Goal: Information Seeking & Learning: Find specific fact

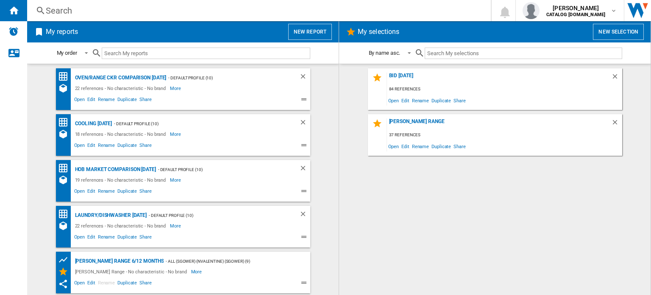
click at [86, 11] on div "Search" at bounding box center [257, 11] width 423 height 12
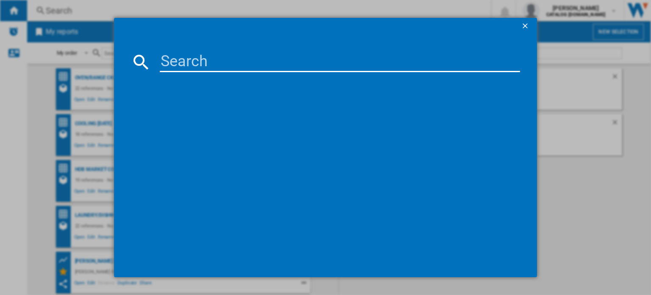
paste input "LORE272I £339 D1S48220AM £148 84 CON973613A £610 20 ELIT91651SE £784 95 DO30244…"
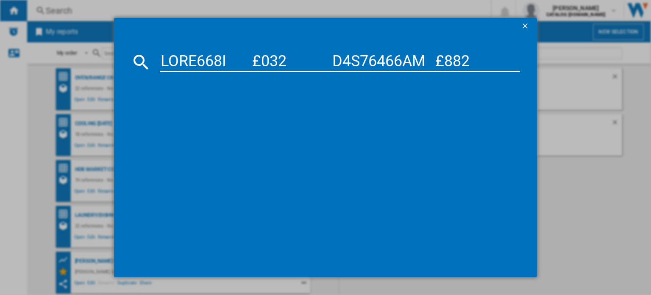
scroll to position [0, 5808]
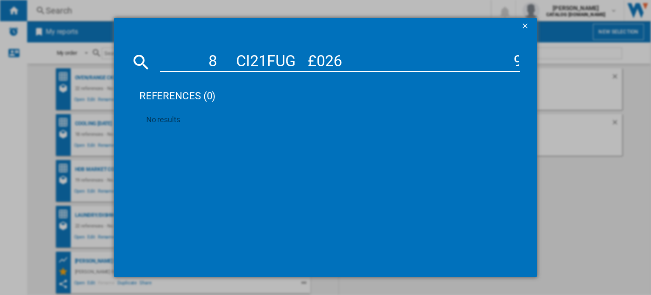
type input "LORE272I £339 D1S48220AM £148 84 CON973613A £610 20 ELIT91651SE £784 95 DO30244…"
click at [528, 27] on ng-md-icon "getI18NText('BUTTONS.CLOSE_DIALOG')" at bounding box center [526, 27] width 10 height 10
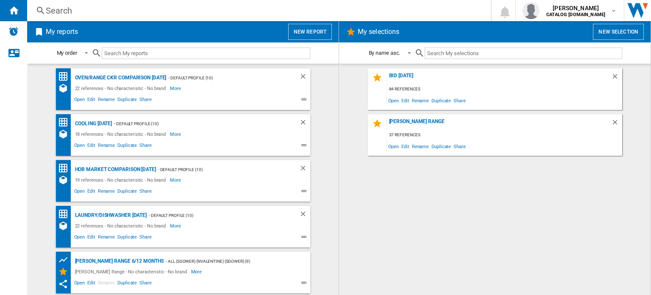
click at [77, 17] on div "Search Search 0 [PERSON_NAME] CATALOG [DOMAIN_NAME] CATALOG [DOMAIN_NAME] My se…" at bounding box center [339, 10] width 624 height 21
click at [85, 13] on div "Search" at bounding box center [257, 11] width 423 height 12
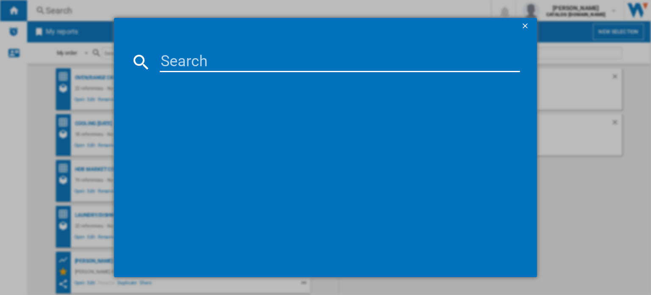
paste input "CDA SC030BL"
type input "CDA SC030BL"
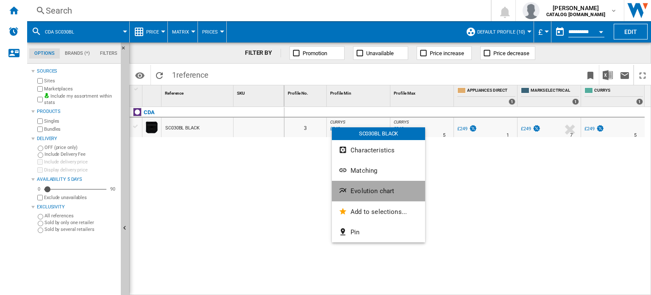
click at [369, 198] on button "Evolution chart" at bounding box center [378, 191] width 93 height 20
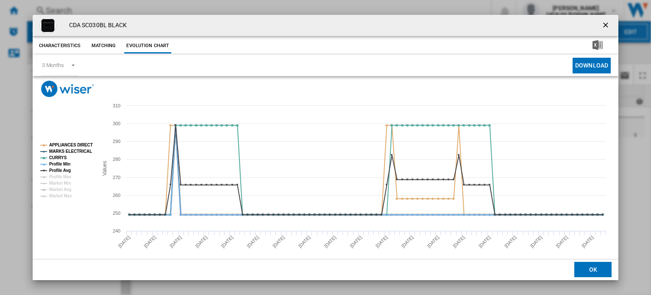
click at [66, 152] on tspan "MARKS ELECTRICAL" at bounding box center [70, 151] width 43 height 5
click at [68, 170] on tspan "Profile Avg" at bounding box center [60, 170] width 22 height 5
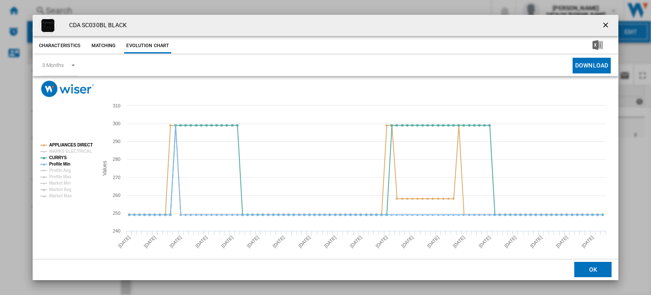
click at [604, 25] on ng-md-icon "getI18NText('BUTTONS.CLOSE_DIALOG')" at bounding box center [607, 26] width 10 height 10
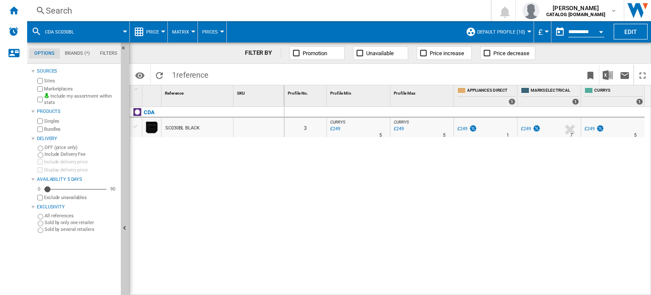
click at [606, 33] on button "Open calendar" at bounding box center [601, 30] width 15 height 15
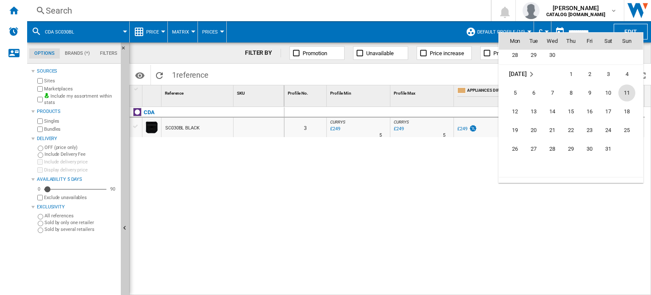
scroll to position [3707, 0]
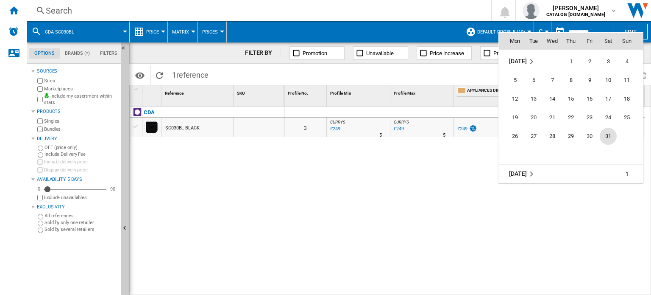
click at [611, 137] on span "31" at bounding box center [608, 136] width 17 height 17
type input "**********"
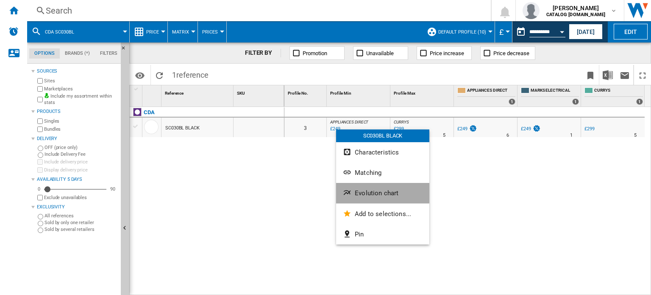
click at [372, 189] on span "Evolution chart" at bounding box center [377, 193] width 44 height 8
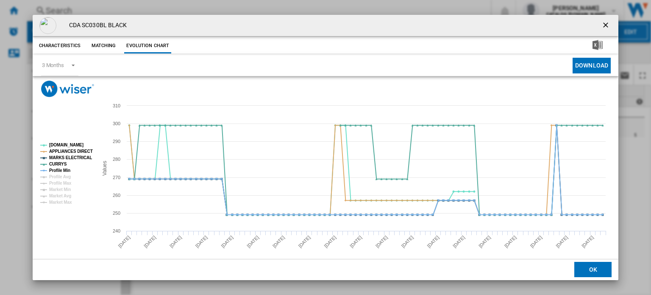
click at [588, 268] on button "OK" at bounding box center [593, 269] width 37 height 15
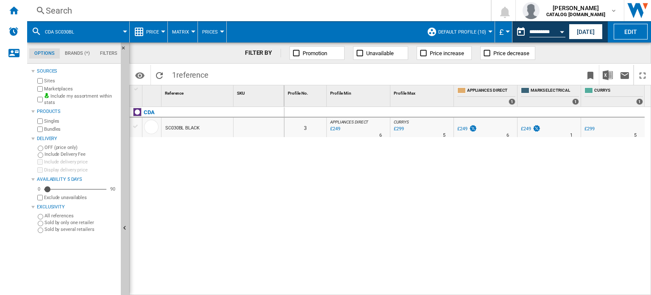
click at [132, 11] on div "Search" at bounding box center [257, 11] width 423 height 12
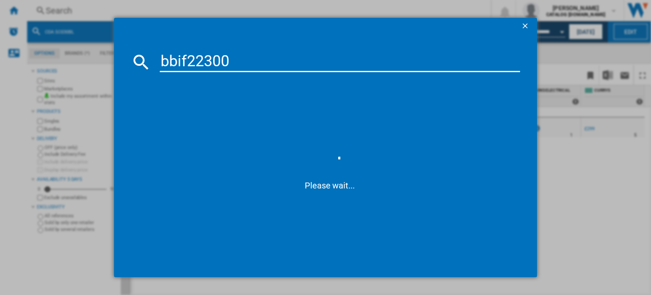
type input "bbif22300b"
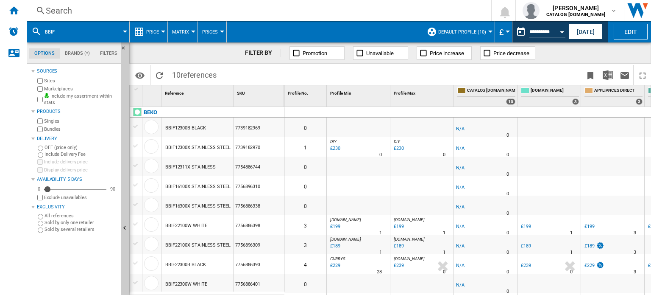
click at [103, 5] on div "Search" at bounding box center [257, 11] width 423 height 12
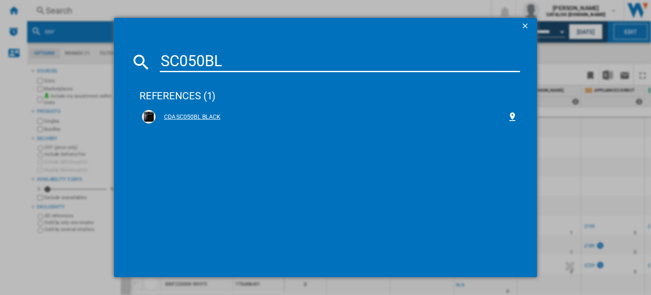
type input "SC050BL"
click at [195, 116] on div "CDA SC050BL BLACK" at bounding box center [332, 117] width 352 height 8
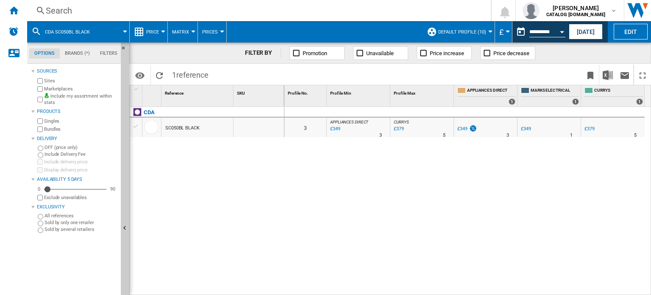
click at [93, 17] on div "Search Search 0 [PERSON_NAME] CATALOG [DOMAIN_NAME] CATALOG [DOMAIN_NAME] My se…" at bounding box center [339, 10] width 624 height 21
click at [96, 12] on div "Search" at bounding box center [257, 11] width 423 height 12
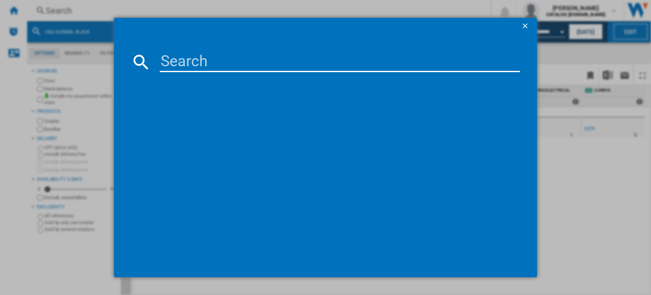
type input "BPX535061B"
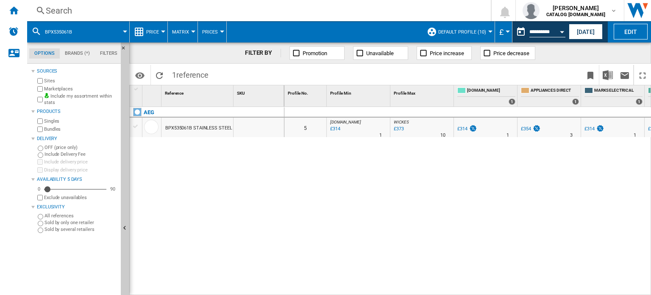
click at [136, 13] on div "Search" at bounding box center [257, 11] width 423 height 12
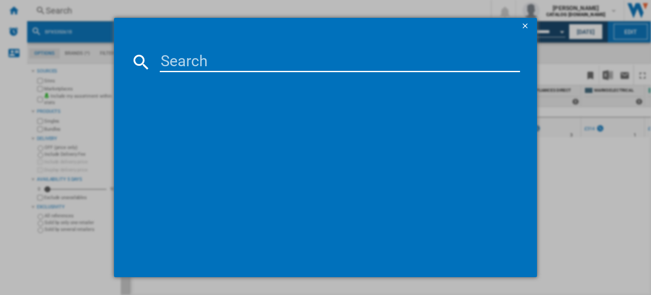
type input "BEX335011B"
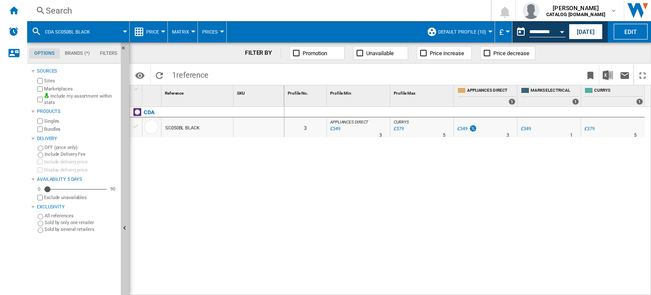
click at [90, 13] on div "Search" at bounding box center [257, 11] width 423 height 12
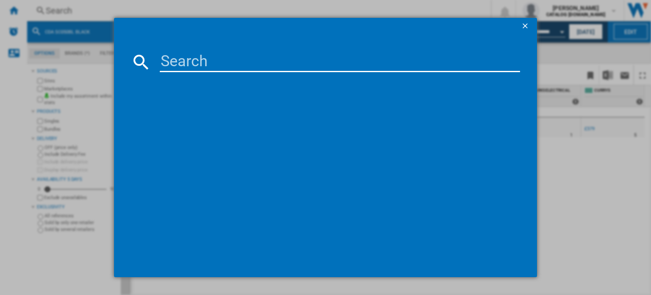
type input "FW927"
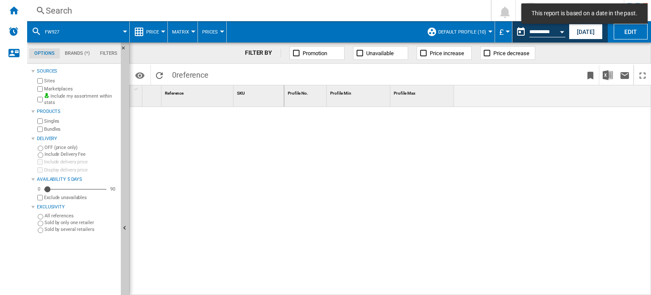
click at [95, 13] on div "Search" at bounding box center [257, 11] width 423 height 12
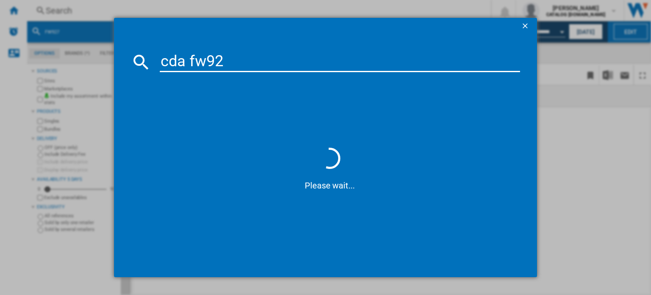
type input "cda fw927"
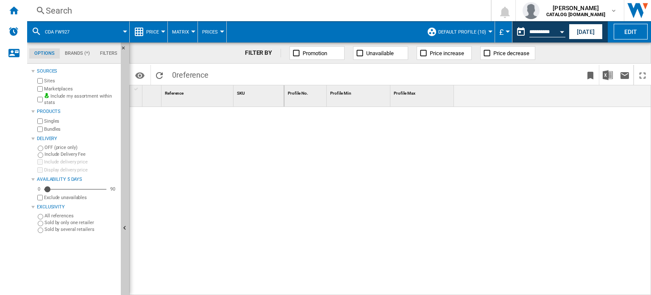
click at [59, 8] on div "Search" at bounding box center [257, 11] width 423 height 12
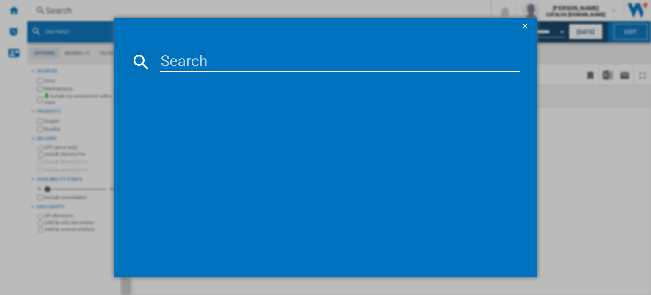
type input "OSC6N181ES"
